Goal: Book appointment/travel/reservation

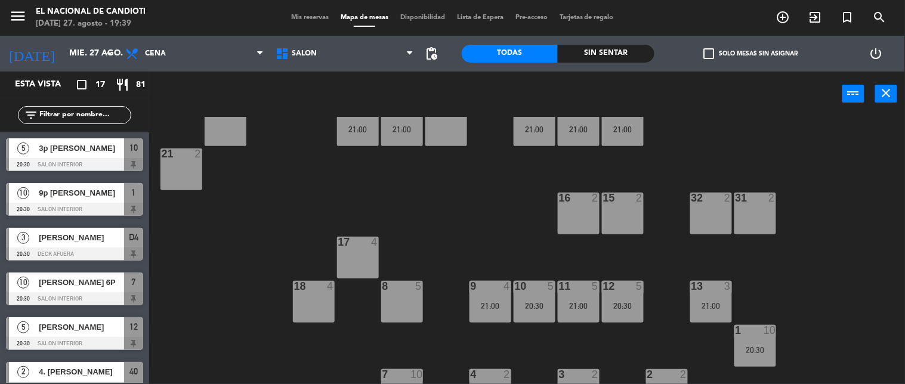
scroll to position [147, 0]
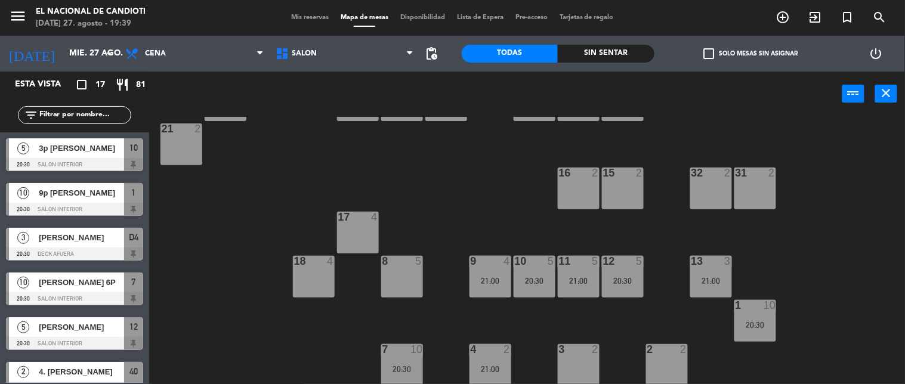
drag, startPoint x: 673, startPoint y: 276, endPoint x: 690, endPoint y: 272, distance: 17.8
click at [673, 276] on div "24 4 21:00 D1 4 21:00 D2 4 D3 4 D4 3 20:30 23 4 21:00 28 2 21:00 30 4 21:00 22 …" at bounding box center [531, 251] width 747 height 268
click at [693, 271] on div "13 3 21:00" at bounding box center [711, 277] width 42 height 42
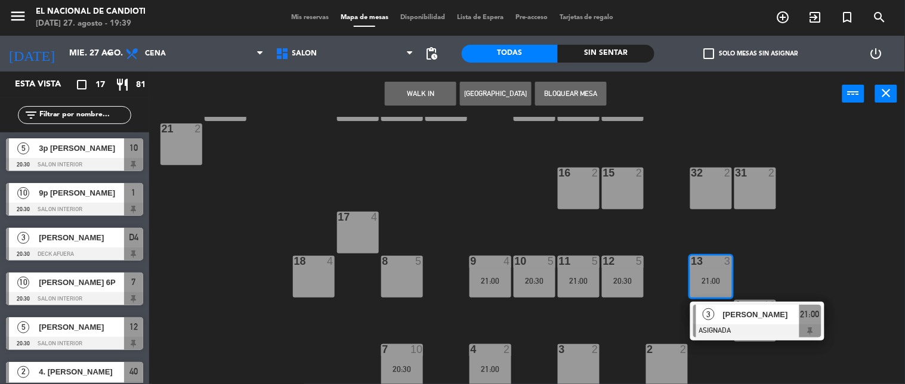
click at [710, 272] on div "13 3 21:00" at bounding box center [711, 277] width 42 height 42
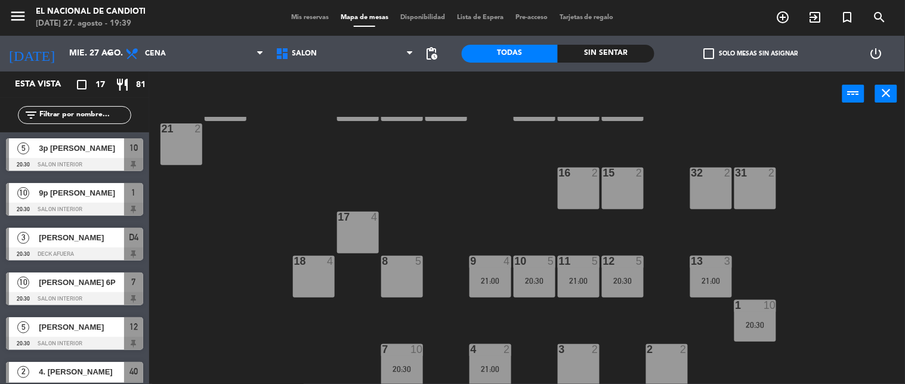
click at [621, 264] on div at bounding box center [623, 261] width 20 height 11
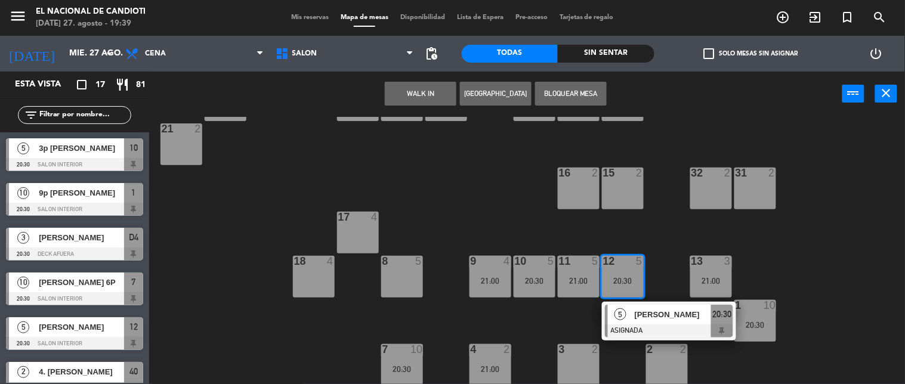
click at [621, 263] on div at bounding box center [623, 261] width 20 height 11
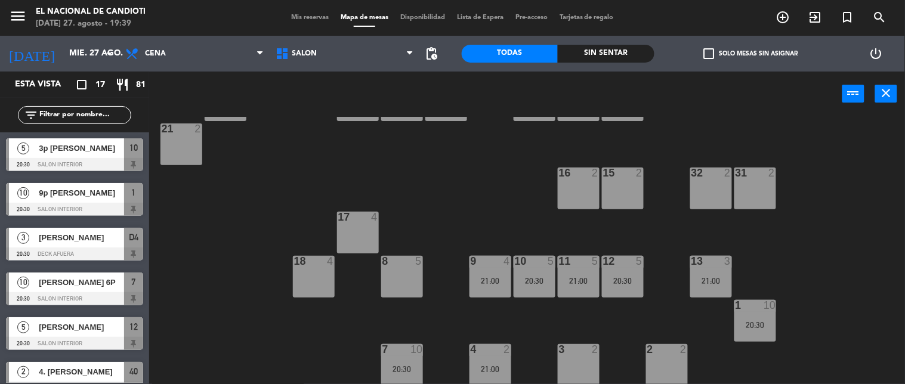
click at [539, 272] on div "10 5 20:30" at bounding box center [535, 277] width 42 height 42
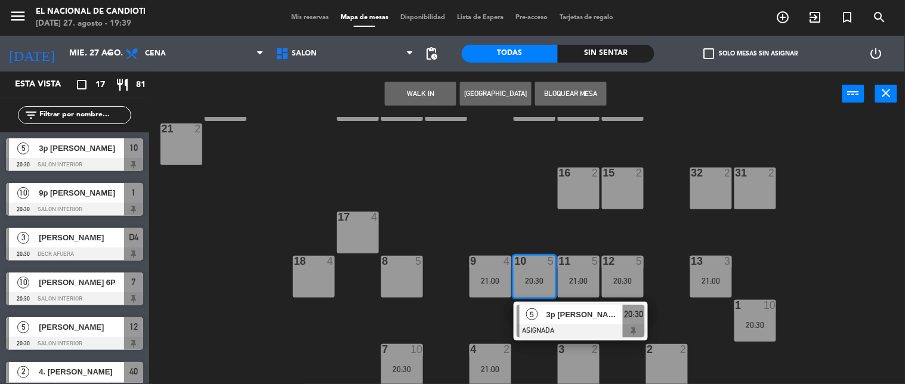
click at [539, 272] on div "10 5 20:30" at bounding box center [535, 277] width 42 height 42
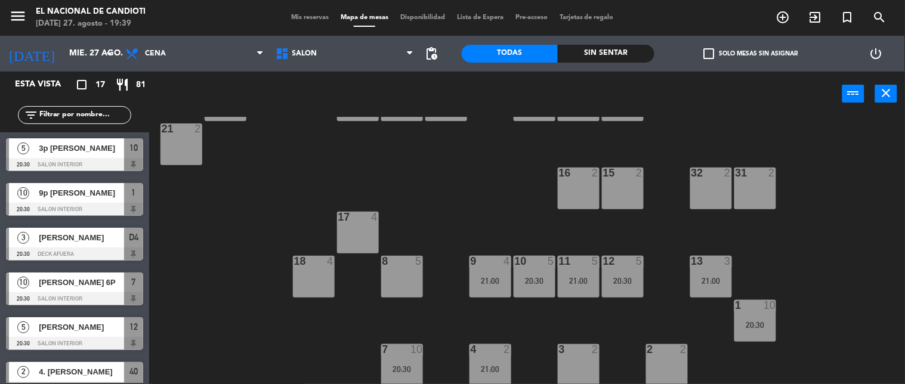
click at [486, 267] on div "9 4 21:00" at bounding box center [491, 277] width 42 height 42
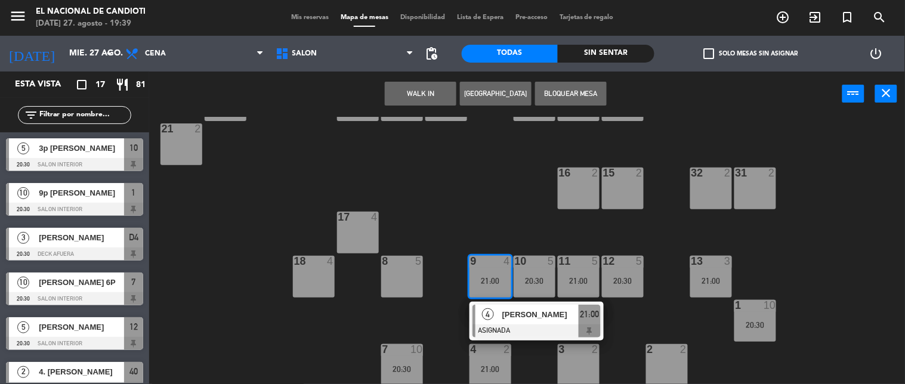
click at [485, 267] on div "9 4 21:00" at bounding box center [491, 277] width 42 height 42
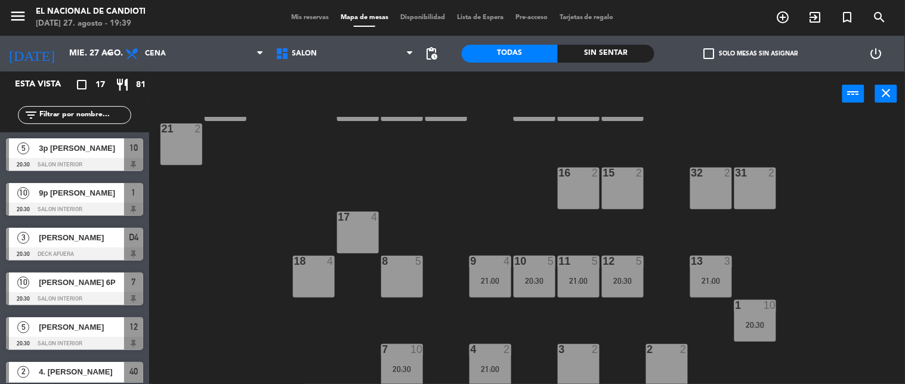
click at [569, 259] on div at bounding box center [579, 261] width 20 height 11
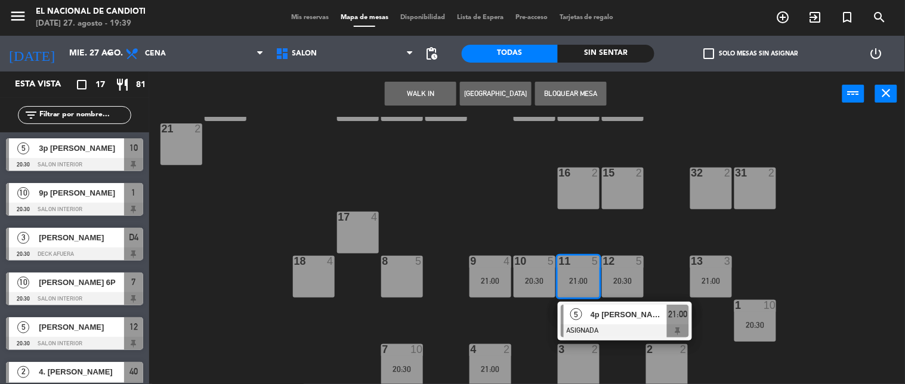
click at [569, 259] on div at bounding box center [579, 261] width 20 height 11
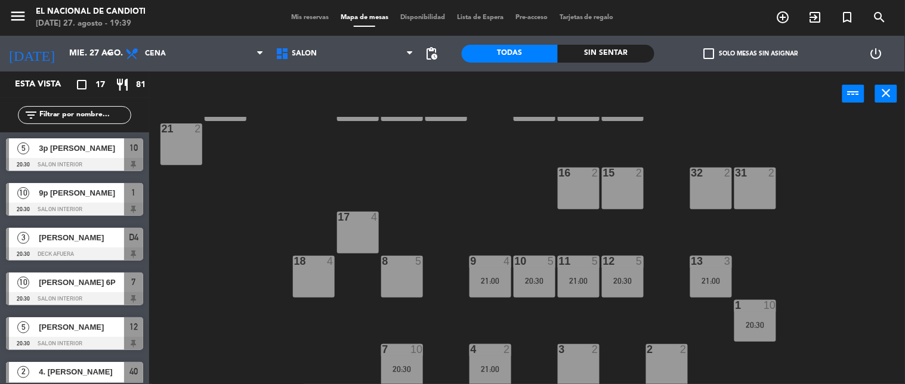
click at [637, 271] on div "12 5 20:30" at bounding box center [623, 277] width 42 height 42
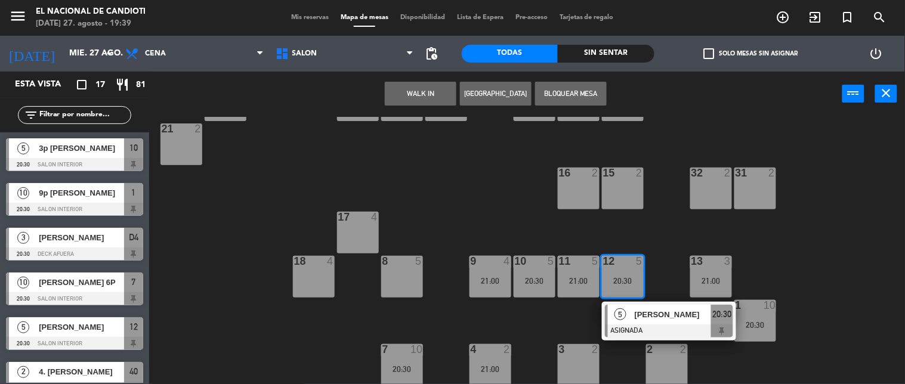
click at [636, 264] on div "5" at bounding box center [639, 261] width 7 height 11
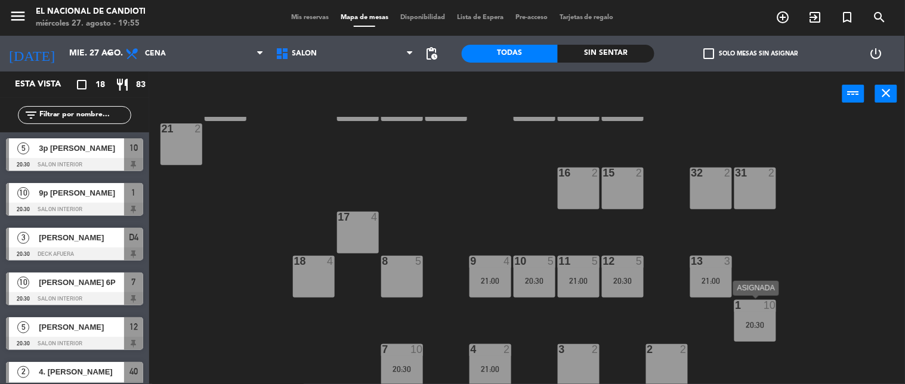
click at [765, 321] on div "20:30" at bounding box center [756, 325] width 42 height 8
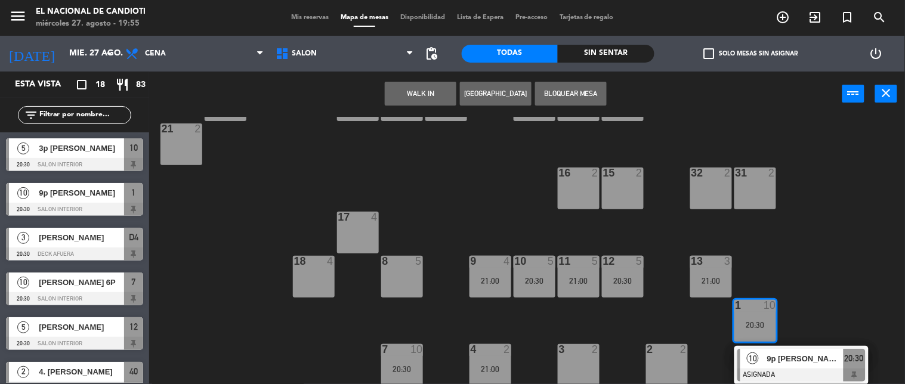
click at [765, 321] on div "20:30" at bounding box center [756, 325] width 42 height 8
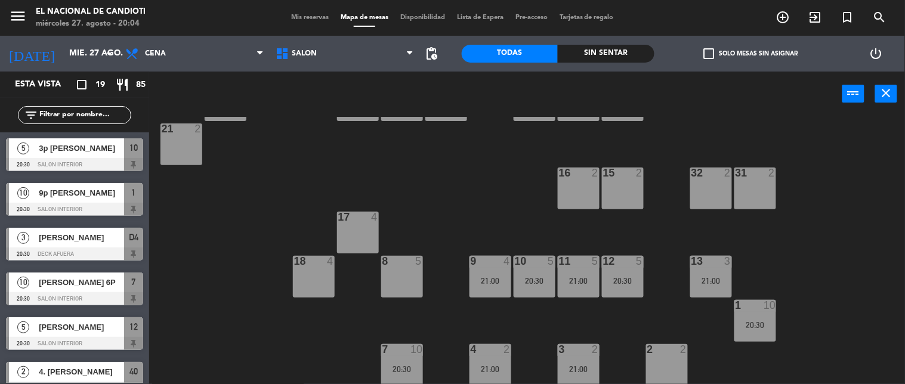
click at [738, 349] on div "24 4 21:00 D1 4 21:00 D2 2 21:00 D3 4 D4 3 20:30 23 4 21:00 28 2 21:00 30 4 21:…" at bounding box center [531, 251] width 747 height 268
click at [575, 365] on div "21:00" at bounding box center [579, 369] width 42 height 8
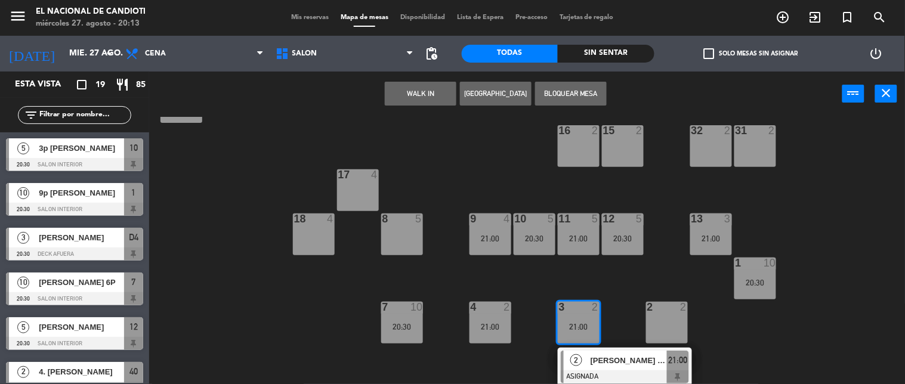
scroll to position [124, 0]
